Goal: Find contact information: Find contact information

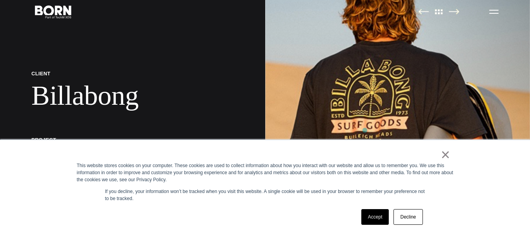
scroll to position [157, 0]
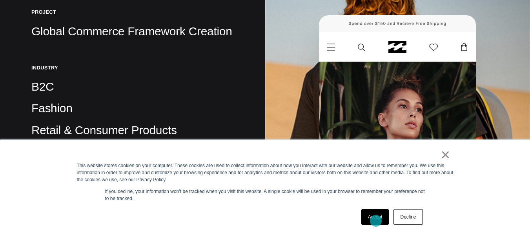
click at [376, 221] on link "Accept" at bounding box center [376, 217] width 28 height 16
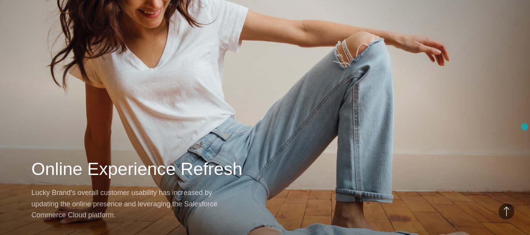
scroll to position [7233, 0]
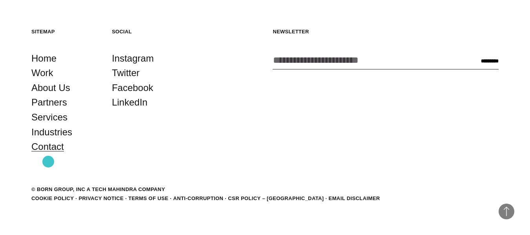
click at [48, 154] on link "Contact" at bounding box center [47, 146] width 33 height 15
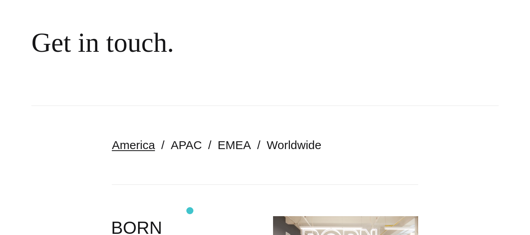
scroll to position [79, 0]
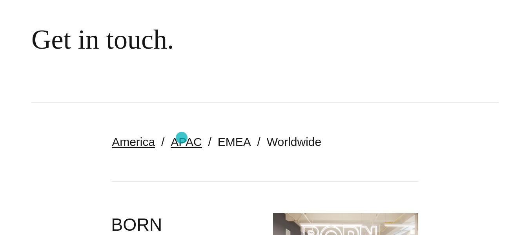
click at [182, 138] on link "APAC" at bounding box center [186, 141] width 31 height 13
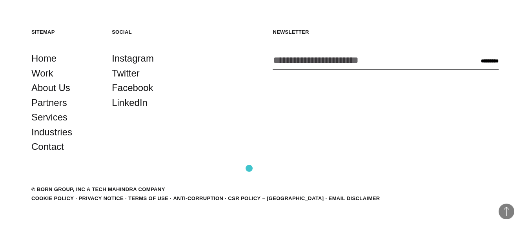
scroll to position [1699, 0]
